Goal: Task Accomplishment & Management: Manage account settings

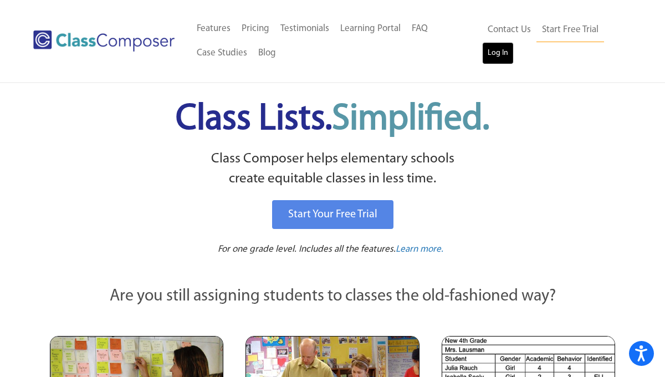
click at [501, 56] on link "Log In" at bounding box center [498, 53] width 32 height 22
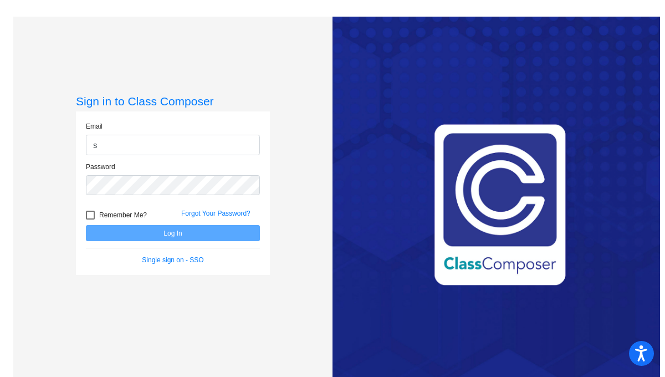
type input "schultza@platteco.k12.mo.us"
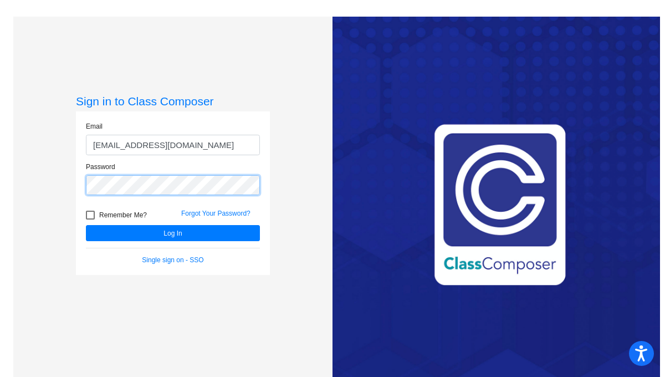
click at [86, 225] on button "Log In" at bounding box center [173, 233] width 174 height 16
